Goal: Task Accomplishment & Management: Complete application form

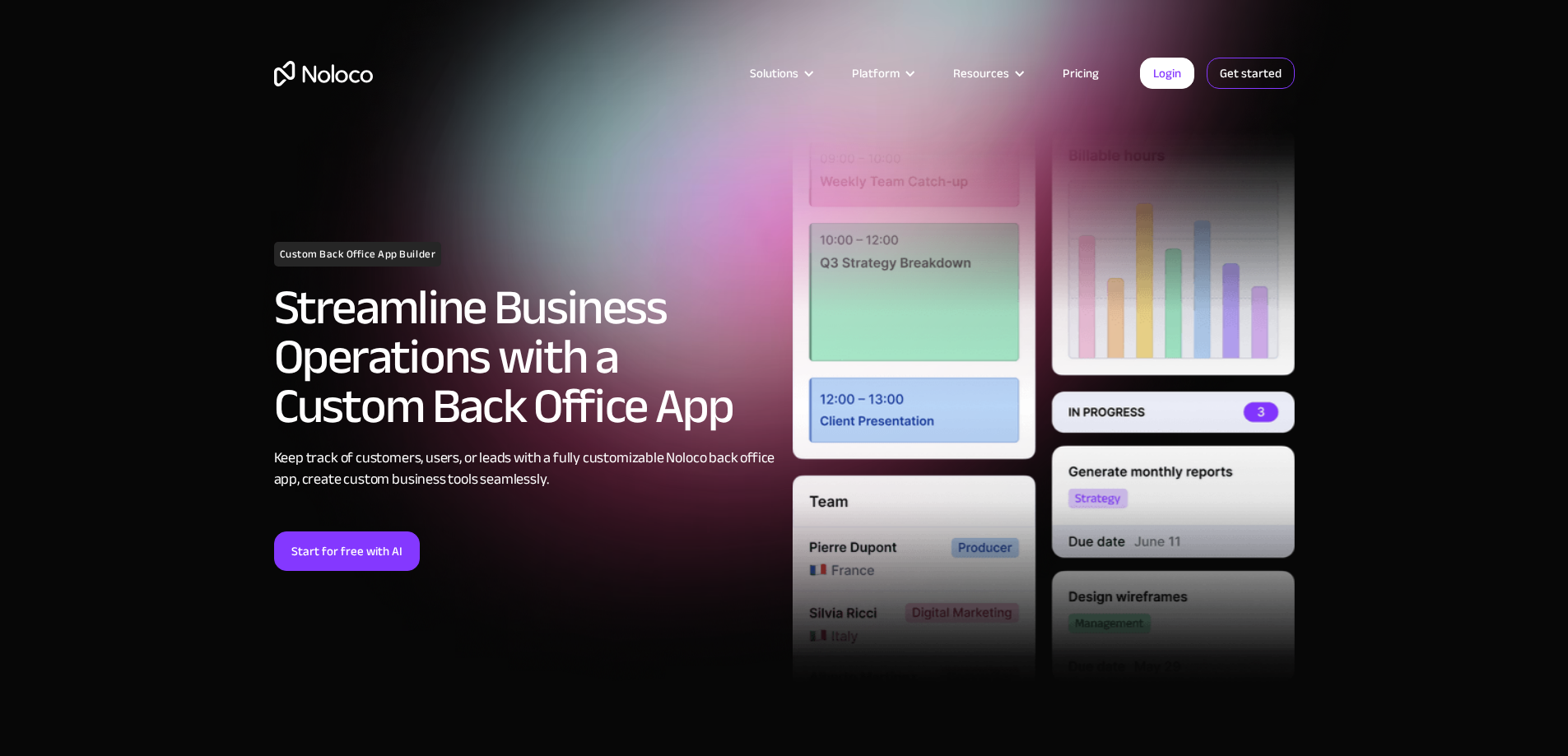
click at [0, 0] on link "Get started" at bounding box center [0, 0] width 0 height 0
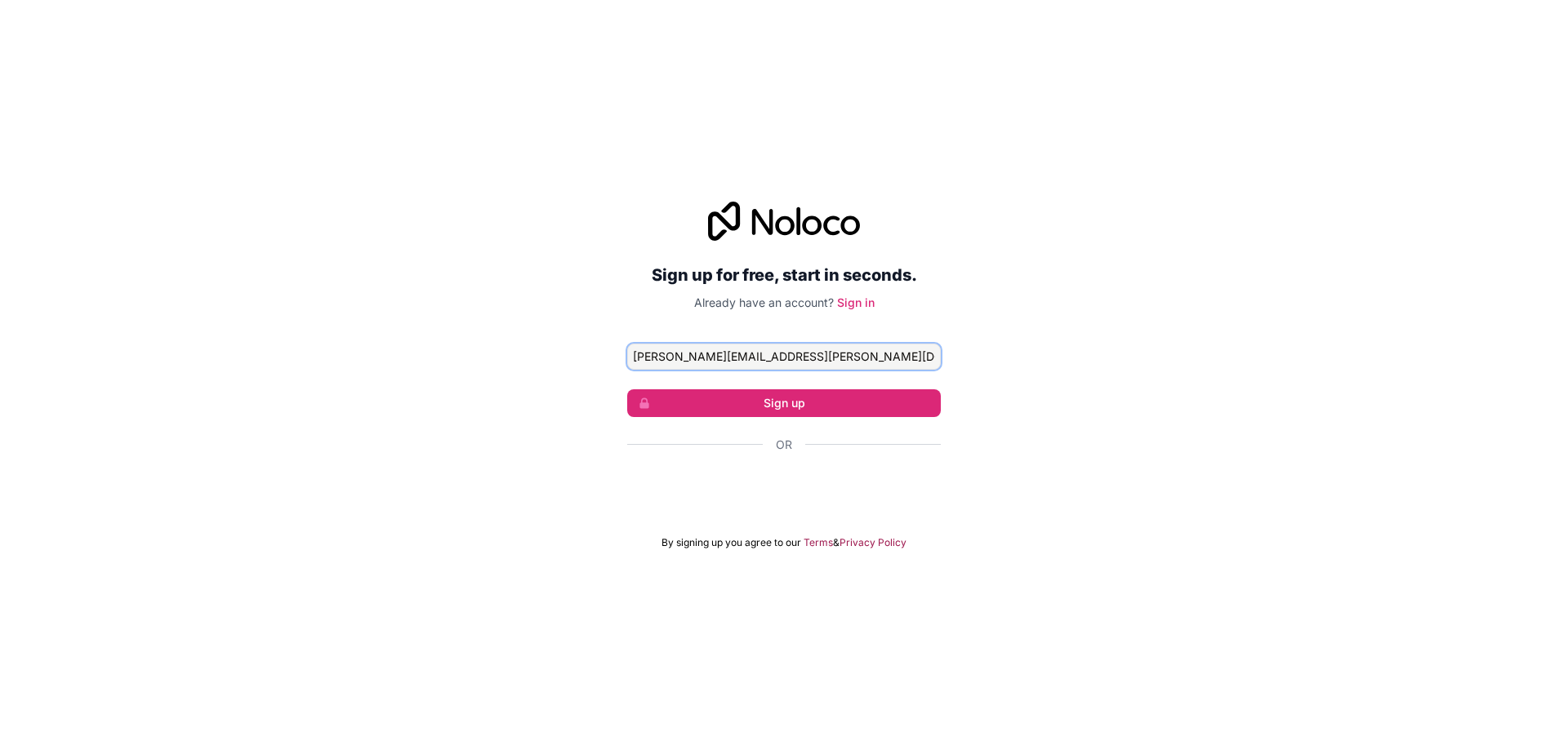
type input "david.e.lares@gmail.com"
click at [820, 402] on button "Sign up" at bounding box center [784, 404] width 313 height 28
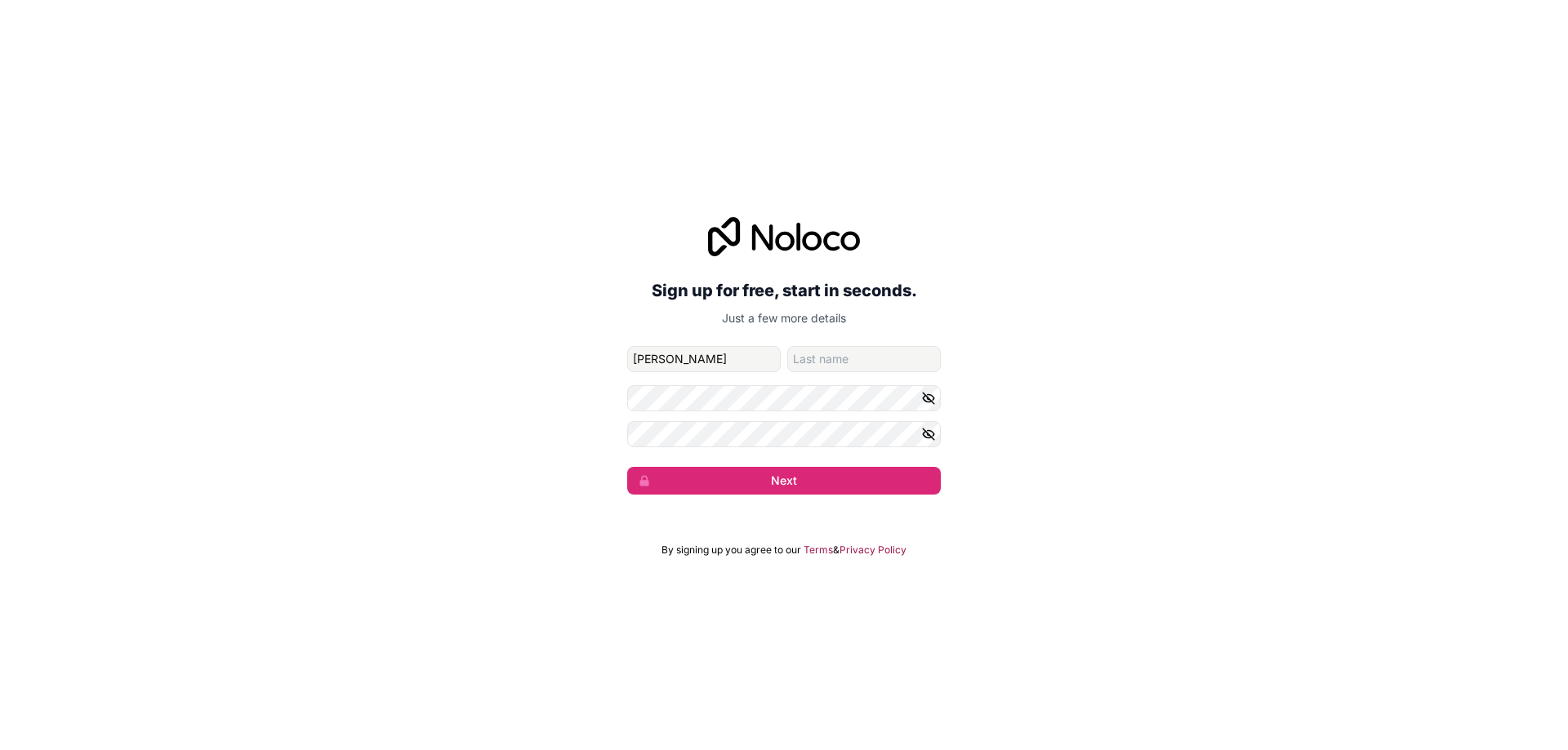
type input "David"
type input "Lares"
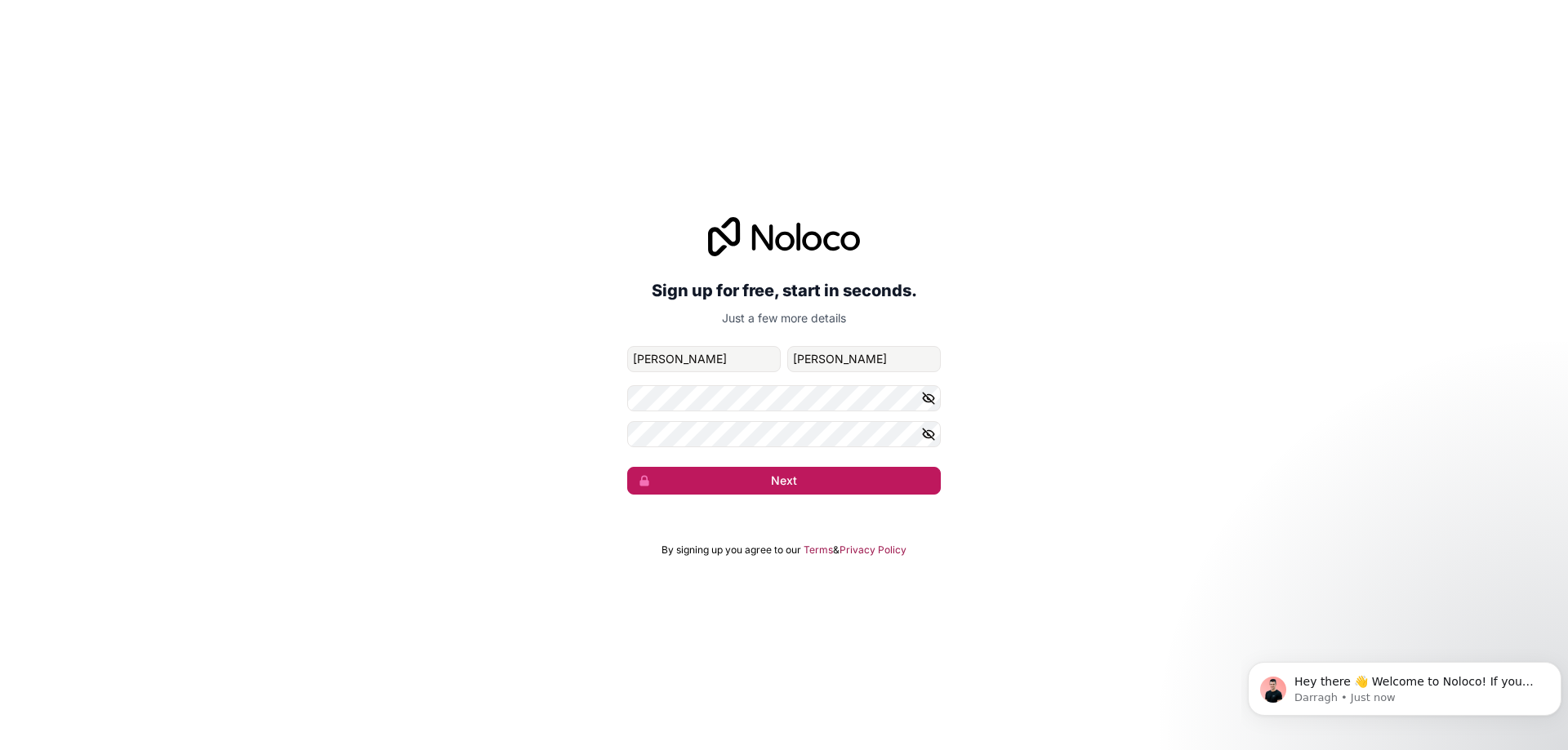
click at [826, 482] on button "Next" at bounding box center [784, 481] width 313 height 28
